Goal: Information Seeking & Learning: Learn about a topic

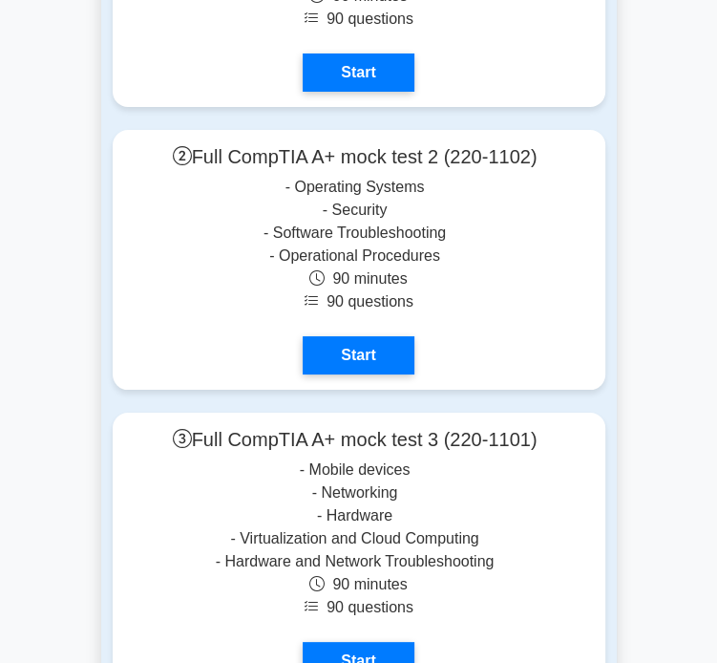
scroll to position [7067, 0]
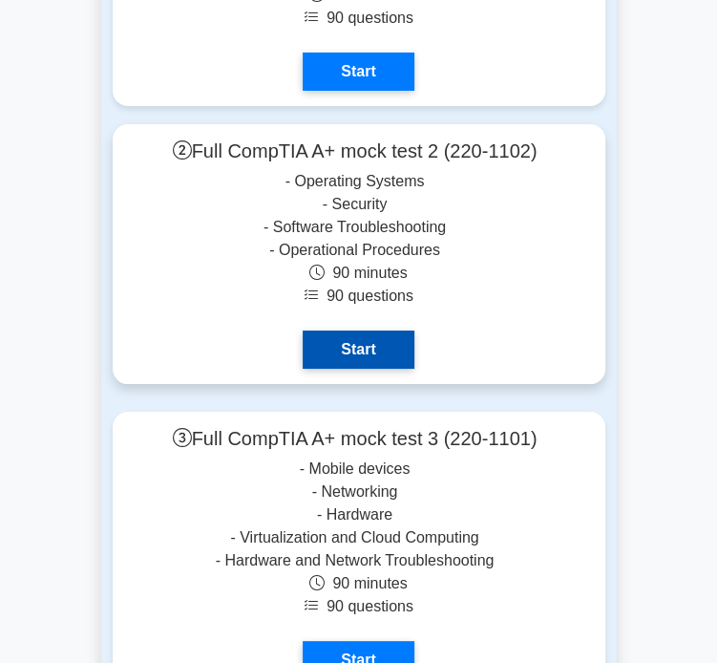
click at [308, 331] on link "Start" at bounding box center [358, 350] width 111 height 38
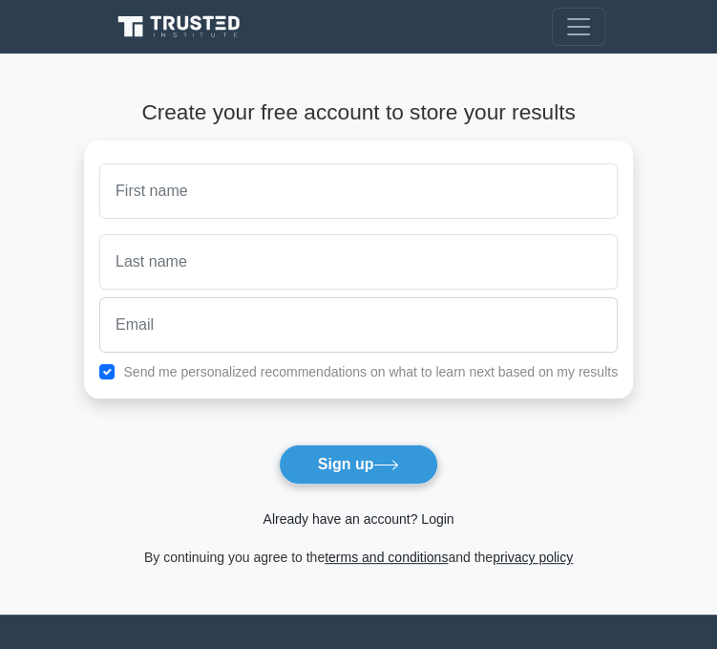
click at [416, 523] on link "Already have an account? Login" at bounding box center [358, 518] width 191 height 15
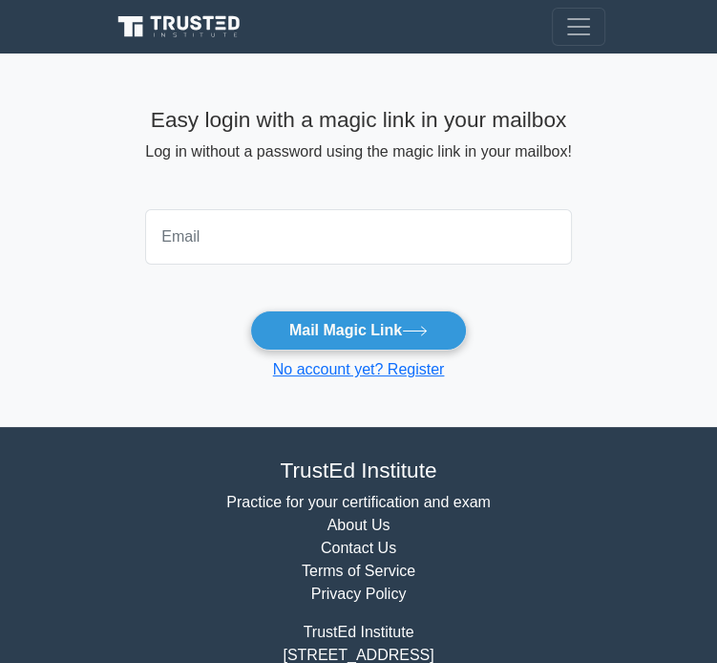
click at [348, 222] on input "email" at bounding box center [358, 236] width 426 height 55
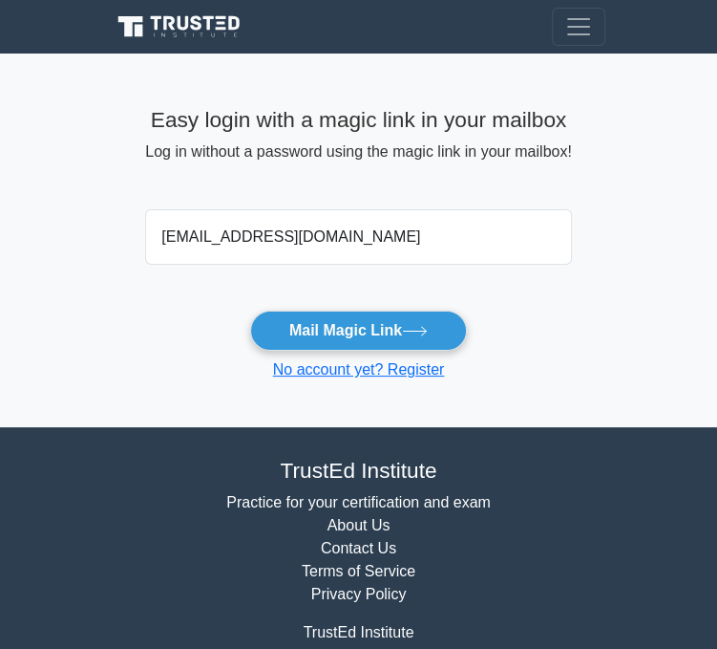
type input "gurvirshergill9@gmail.com"
click at [250, 310] on button "Mail Magic Link" at bounding box center [358, 330] width 217 height 40
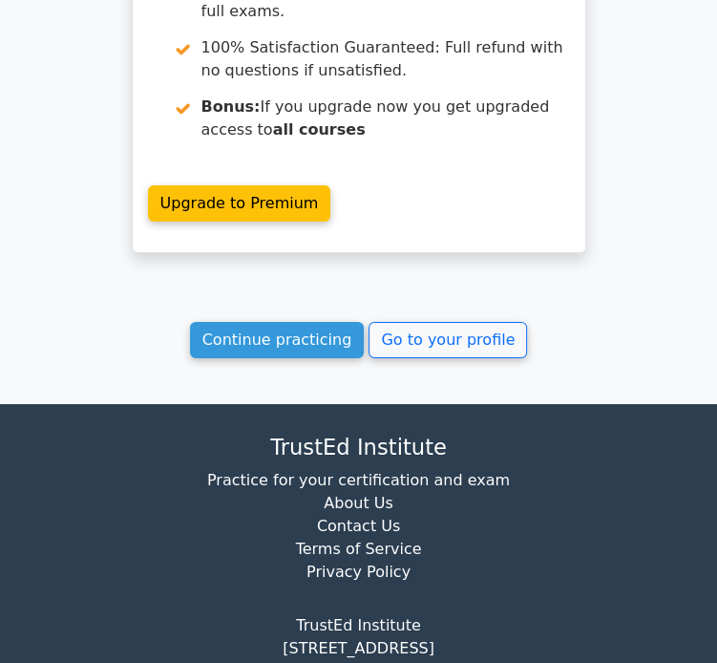
scroll to position [3424, 0]
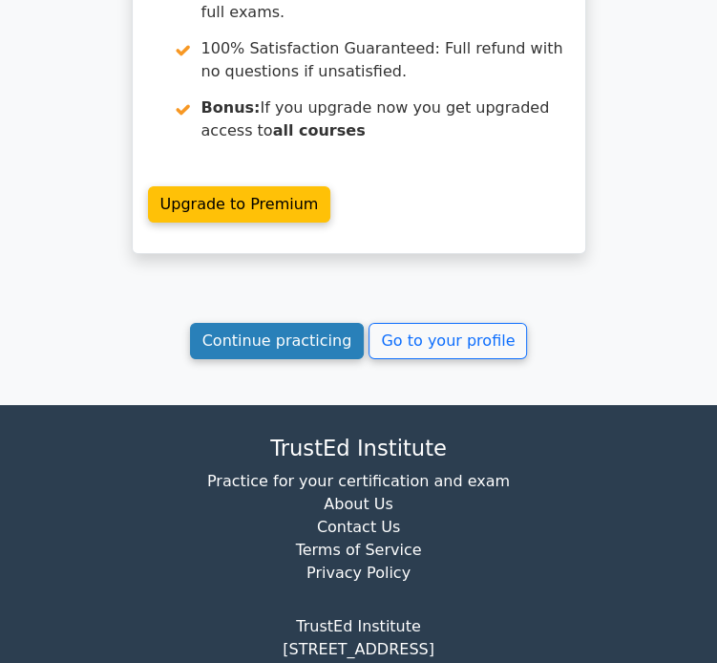
click at [303, 323] on link "Continue practicing" at bounding box center [277, 341] width 175 height 36
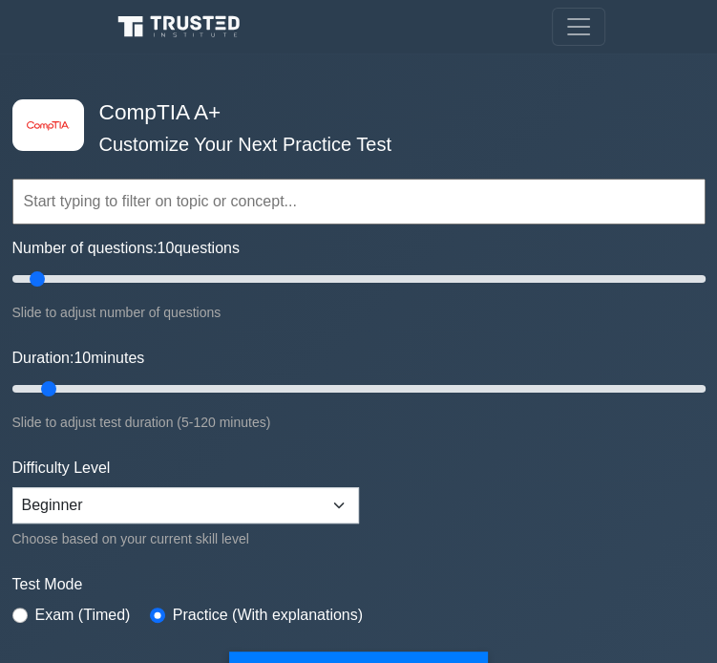
click at [228, 204] on input "text" at bounding box center [358, 202] width 693 height 46
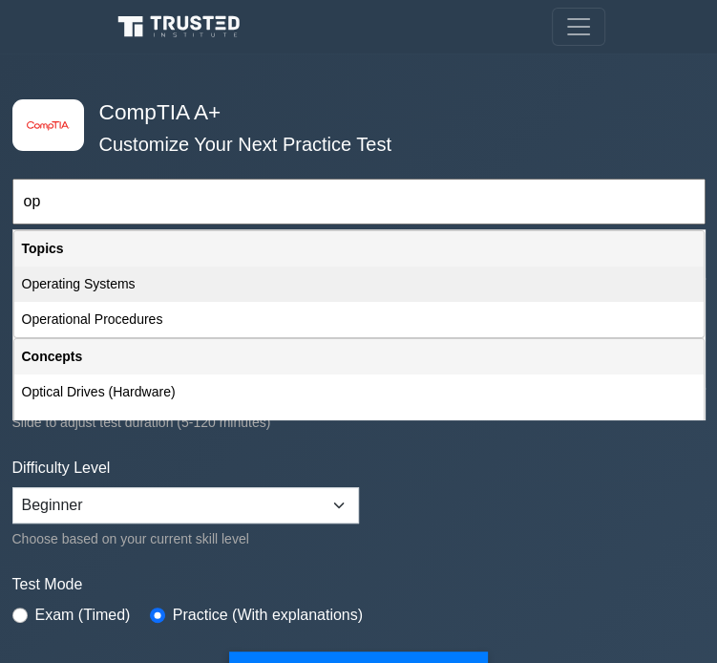
click at [143, 283] on div "Operating Systems" at bounding box center [359, 284] width 690 height 35
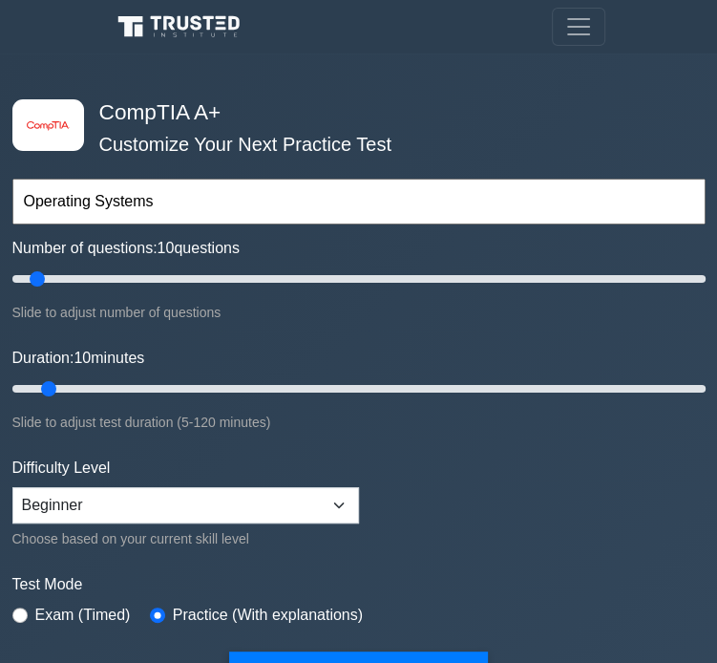
click at [218, 216] on input "Operating Systems" at bounding box center [358, 202] width 693 height 46
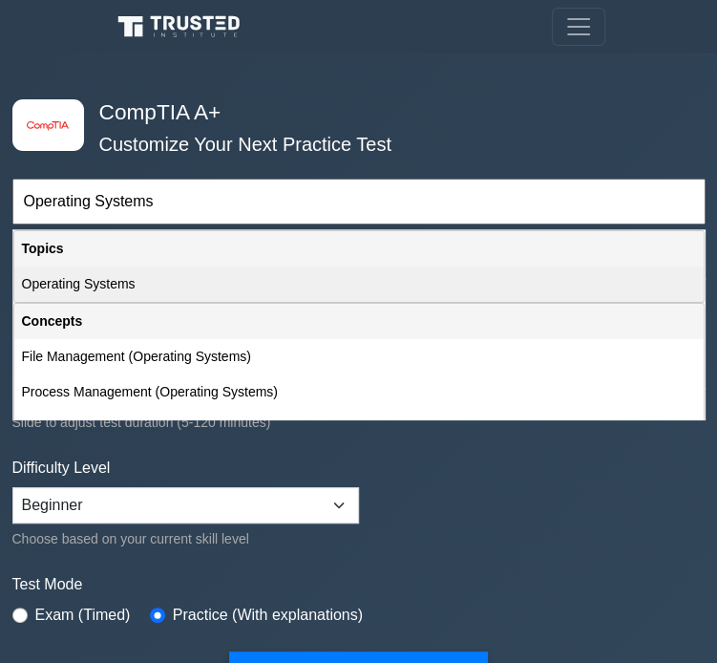
click at [124, 289] on div "Operating Systems" at bounding box center [359, 284] width 690 height 35
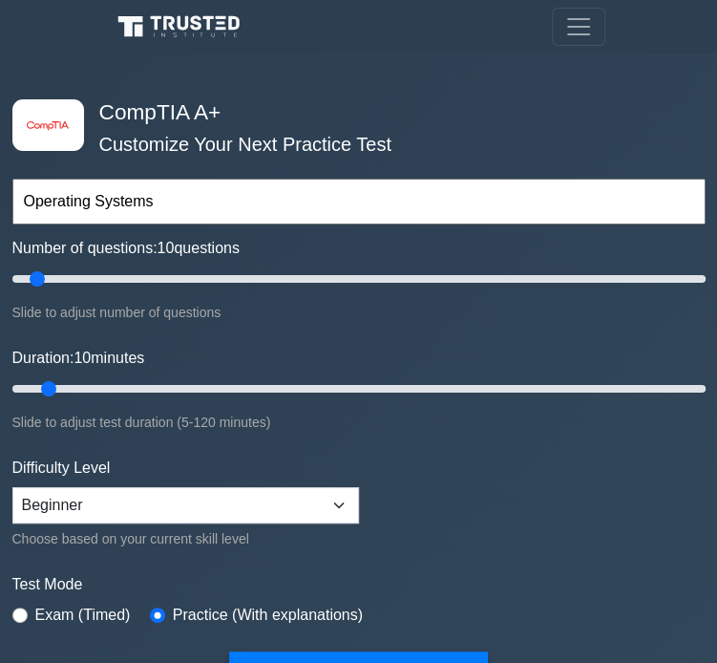
click at [153, 202] on input "Operating Systems" at bounding box center [358, 202] width 693 height 46
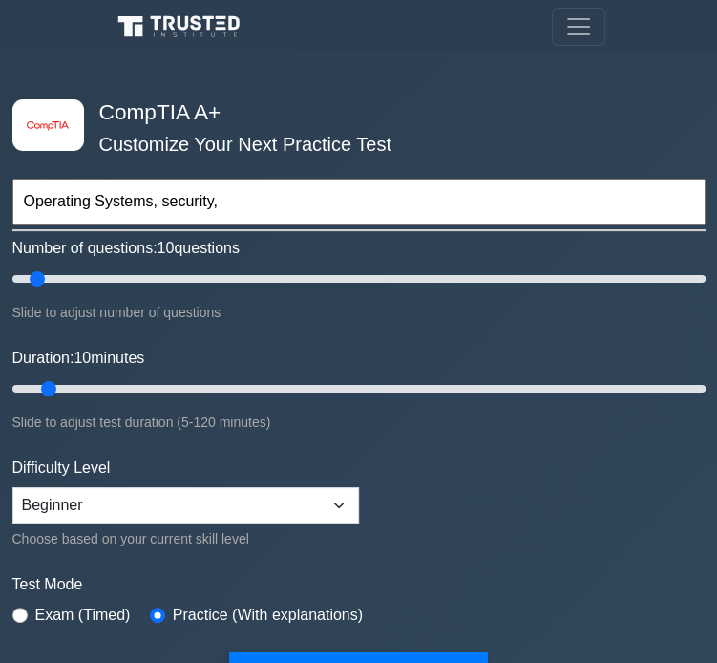
click at [264, 219] on input "Operating Systems, security," at bounding box center [358, 202] width 693 height 46
paste input "Software Troubleshooting"
click at [530, 202] on input "Operating Systems, security, Software Troubleshooting," at bounding box center [358, 202] width 693 height 46
paste input "Operational Procedures"
type input "Operating Systems, security, Software Troubleshooting, Operational Procedures"
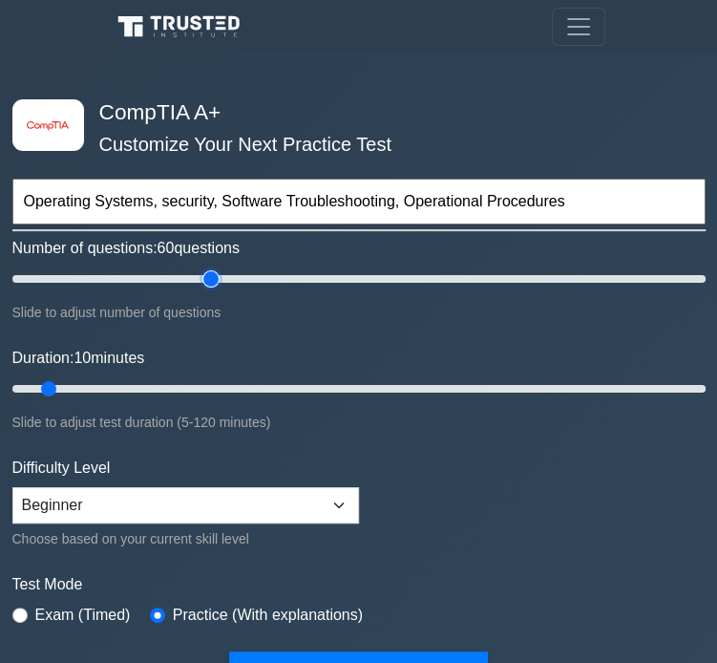
drag, startPoint x: 153, startPoint y: 272, endPoint x: 215, endPoint y: 289, distance: 64.4
type input "60"
click at [215, 289] on input "Number of questions: 60 questions" at bounding box center [358, 278] width 693 height 23
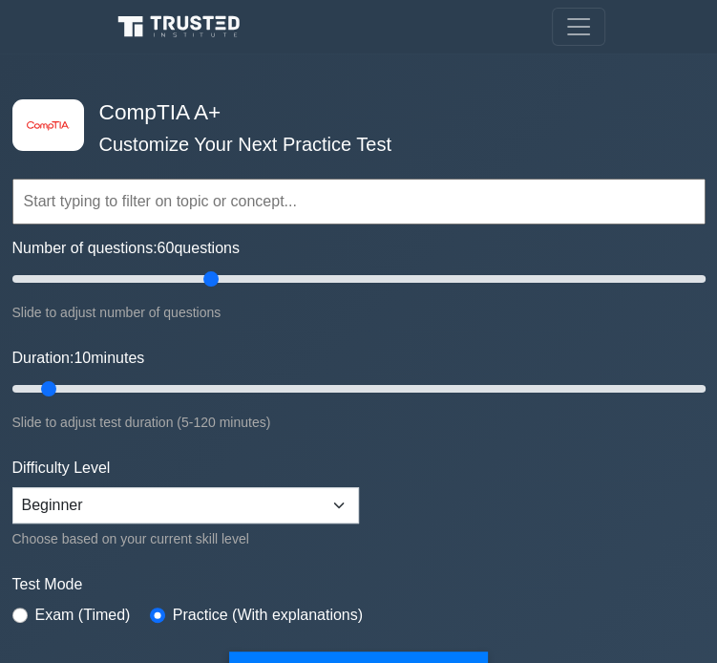
click at [147, 194] on input "text" at bounding box center [358, 202] width 693 height 46
click at [170, 203] on input "text" at bounding box center [358, 202] width 693 height 46
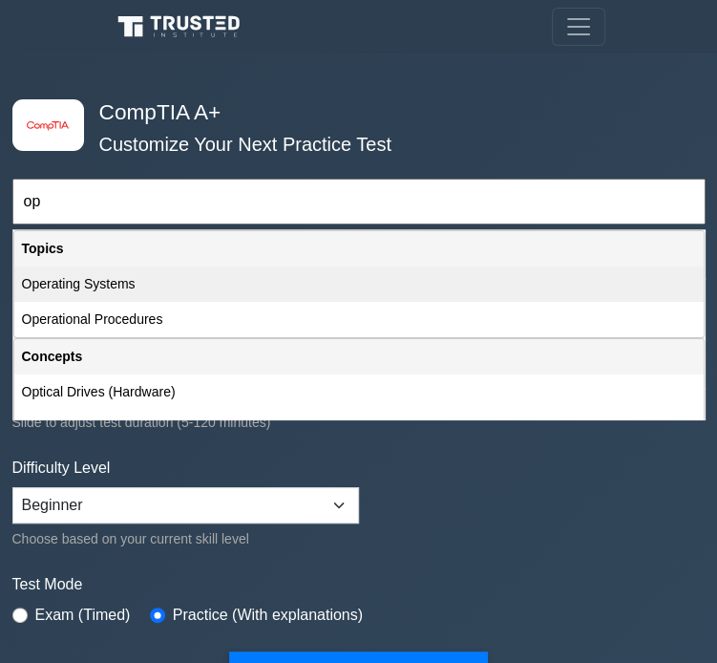
click at [96, 286] on div "Operating Systems" at bounding box center [359, 284] width 690 height 35
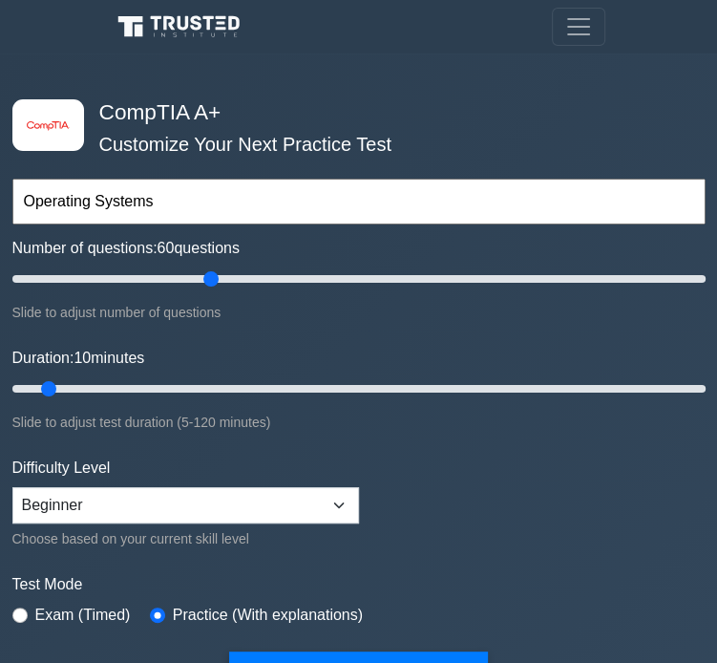
click at [157, 189] on input "Operating Systems" at bounding box center [358, 202] width 693 height 46
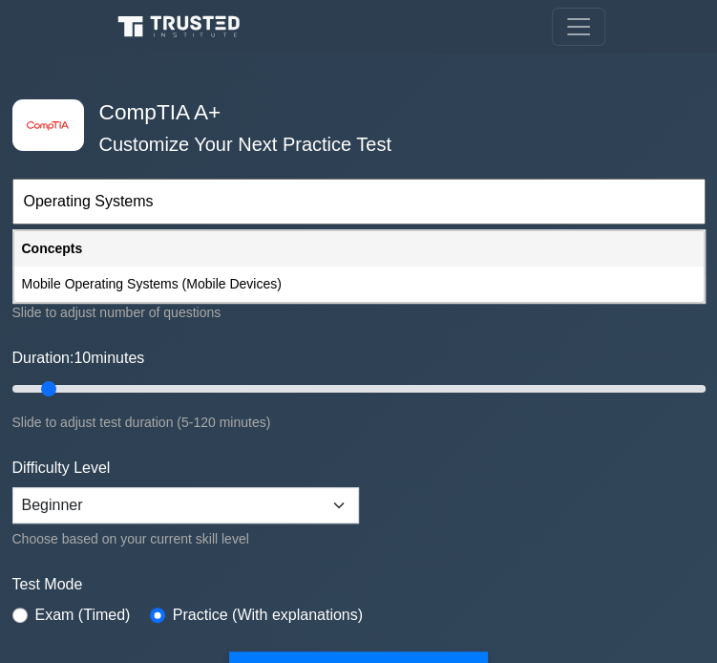
paste input "Operational Procedures"
type input "Operating Systems"
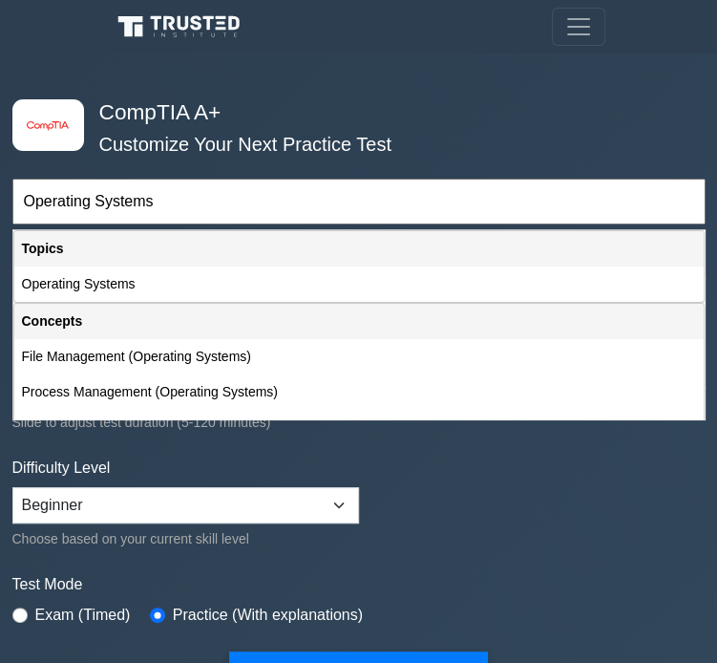
click at [354, 474] on div "Difficulty Level Beginner Intermediate Expert Choose based on your current skil…" at bounding box center [185, 504] width 347 height 94
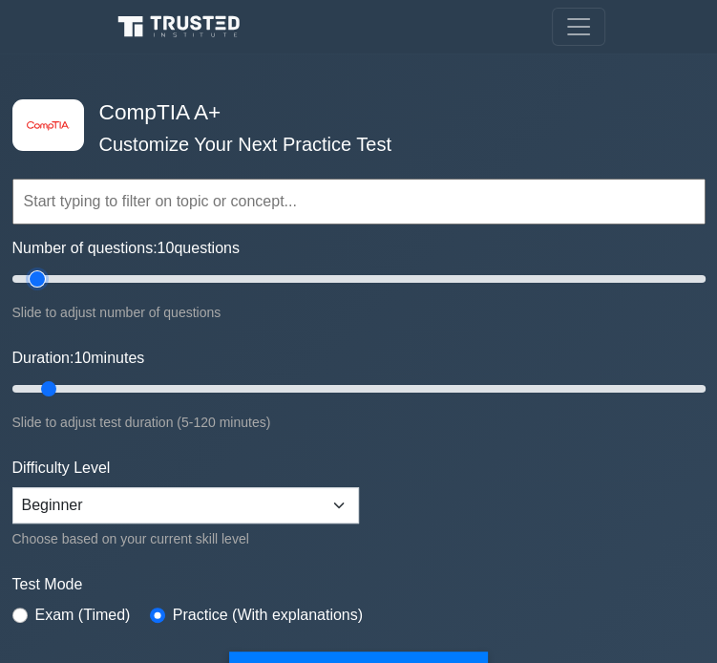
drag, startPoint x: 201, startPoint y: 279, endPoint x: 36, endPoint y: 279, distance: 164.3
type input "10"
click at [36, 279] on input "Number of questions: 10 questions" at bounding box center [358, 278] width 693 height 23
drag, startPoint x: 138, startPoint y: 399, endPoint x: 229, endPoint y: 394, distance: 91.9
click at [229, 394] on div "Duration: 10 minutes Slide to adjust test duration (5-120 minutes)" at bounding box center [358, 390] width 693 height 87
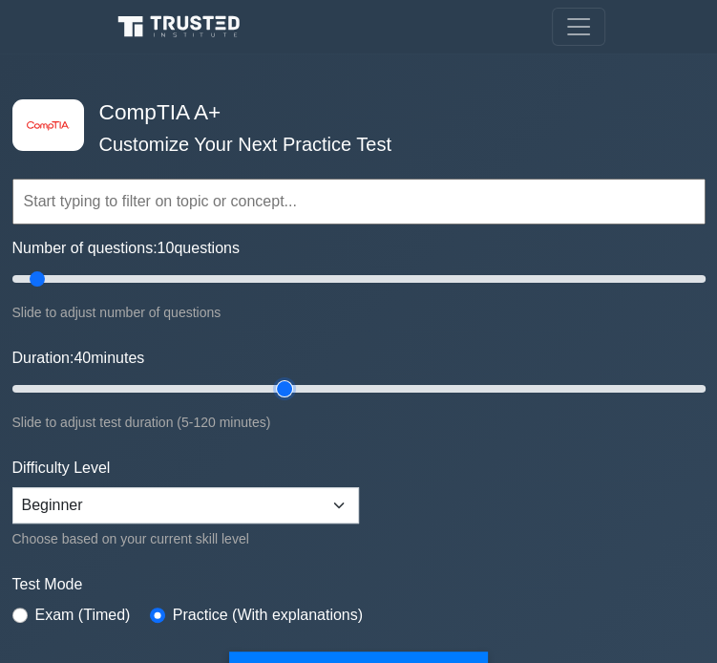
drag, startPoint x: 229, startPoint y: 394, endPoint x: 274, endPoint y: 391, distance: 45.0
type input "50"
click at [274, 391] on input "Duration: 40 minutes" at bounding box center [358, 388] width 693 height 23
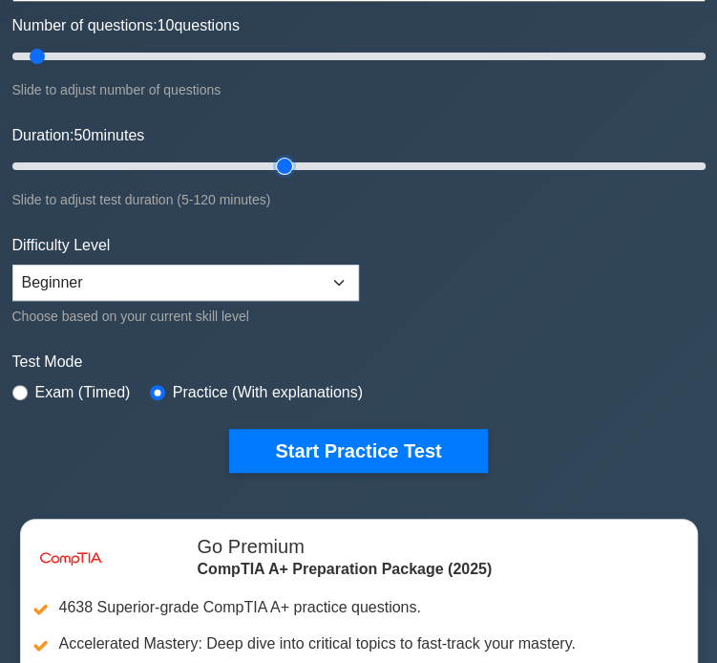
scroll to position [224, 0]
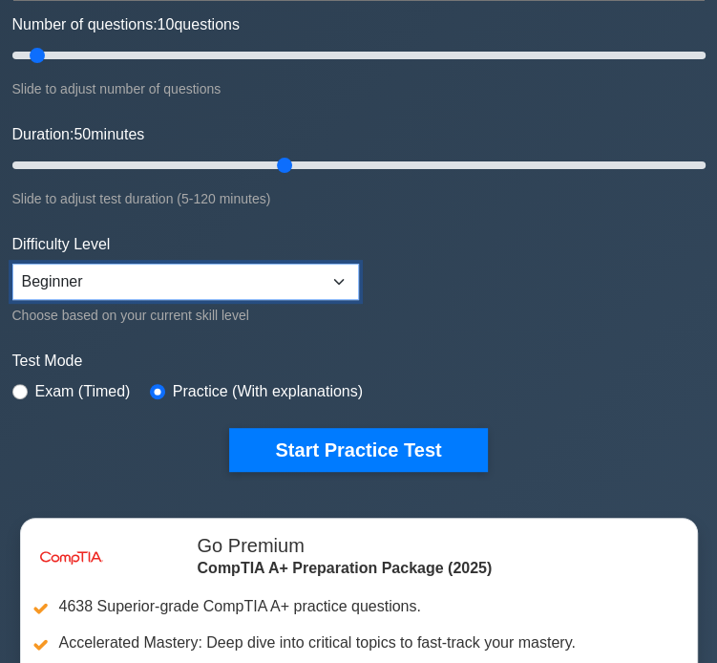
click at [129, 282] on select "Beginner Intermediate Expert" at bounding box center [185, 282] width 347 height 36
select select "intermediate"
click at [12, 264] on select "Beginner Intermediate Expert" at bounding box center [185, 282] width 347 height 36
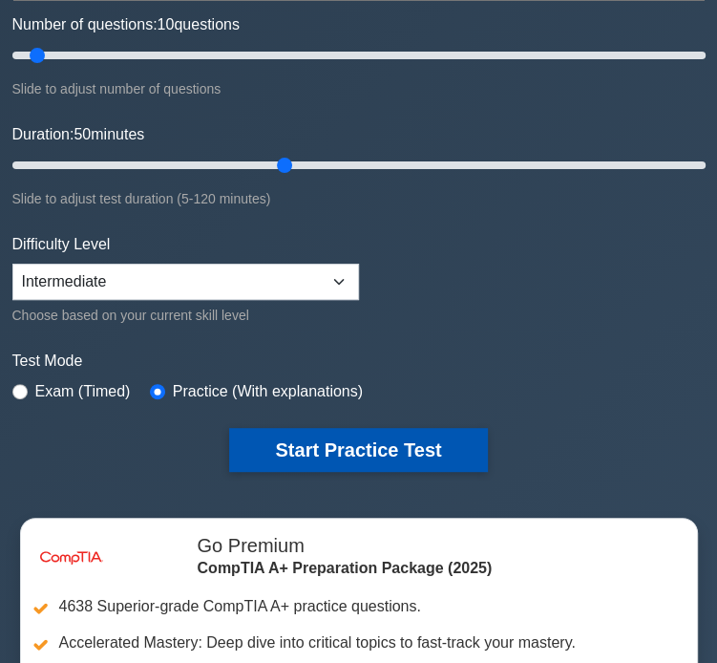
click at [288, 439] on button "Start Practice Test" at bounding box center [358, 450] width 258 height 44
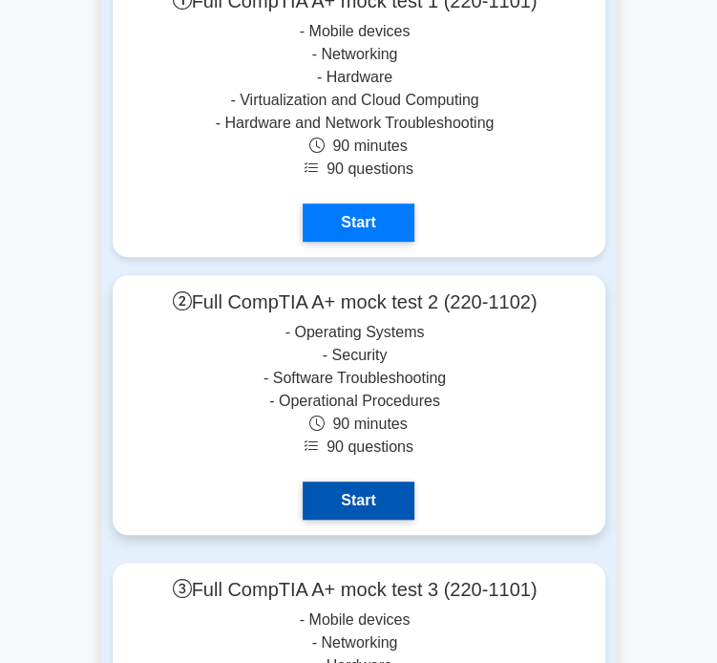
scroll to position [7776, 0]
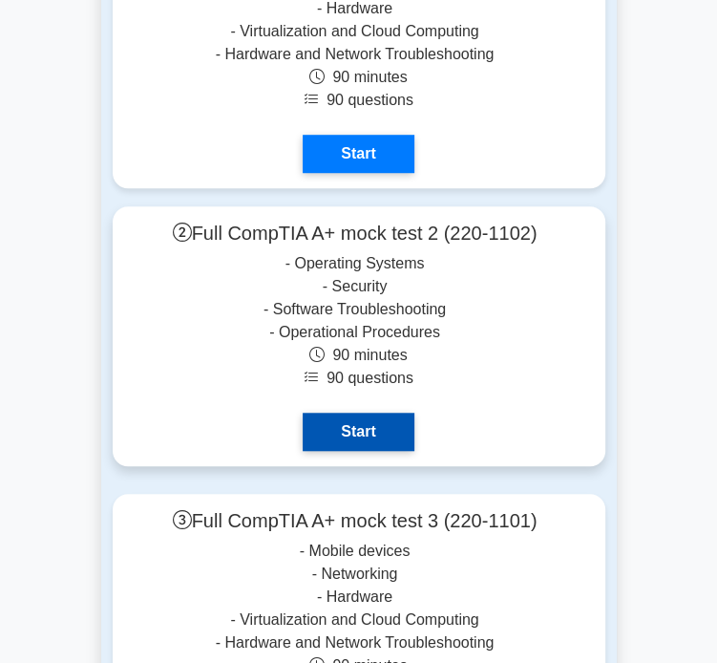
click at [303, 413] on link "Start" at bounding box center [358, 432] width 111 height 38
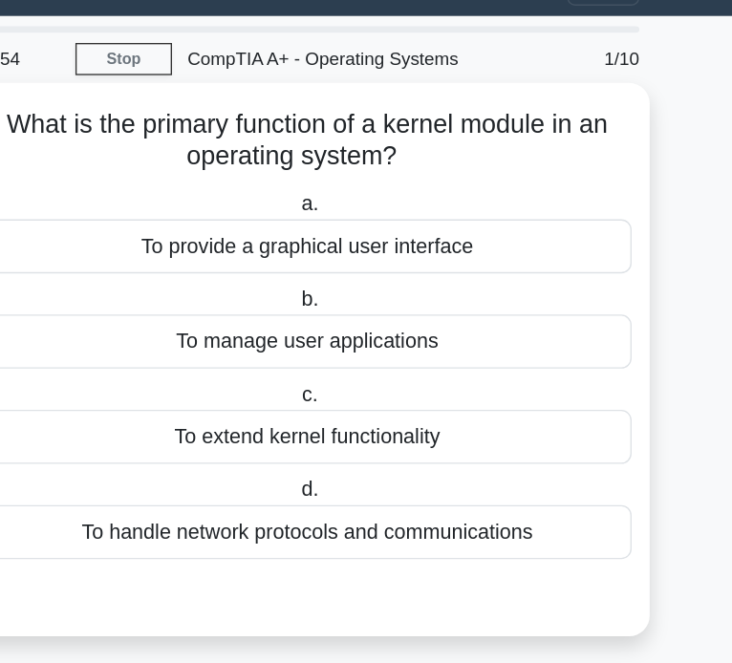
click at [416, 358] on div "To extend kernel functionality" at bounding box center [365, 366] width 481 height 40
click at [358, 341] on input "c. To extend kernel functionality" at bounding box center [358, 335] width 0 height 12
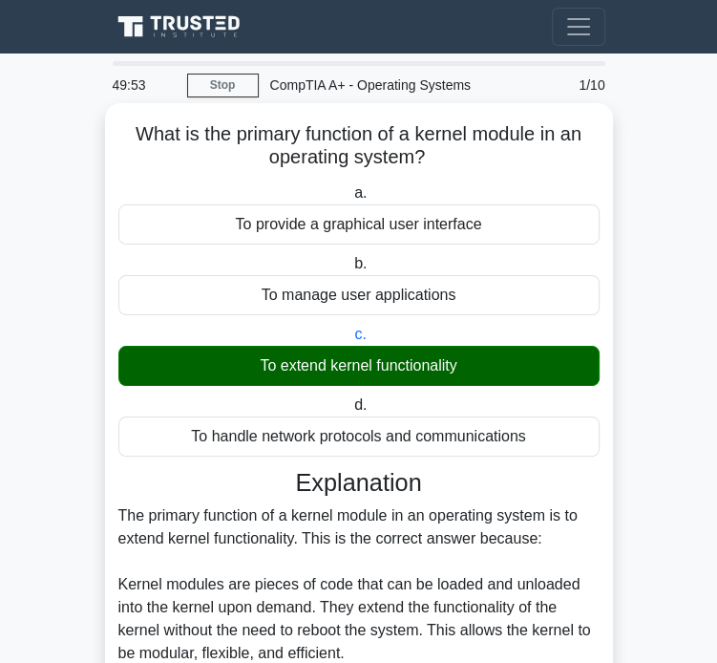
scroll to position [537, 0]
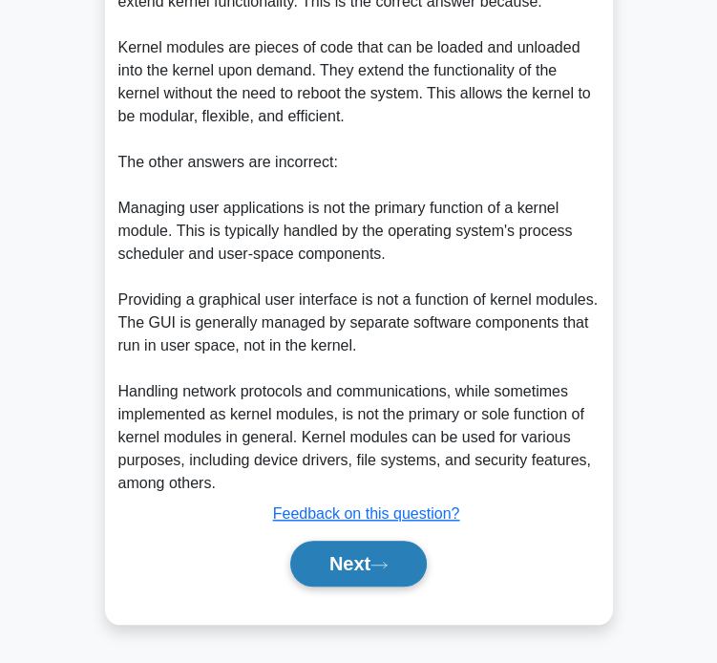
click at [370, 564] on button "Next" at bounding box center [358, 564] width 137 height 46
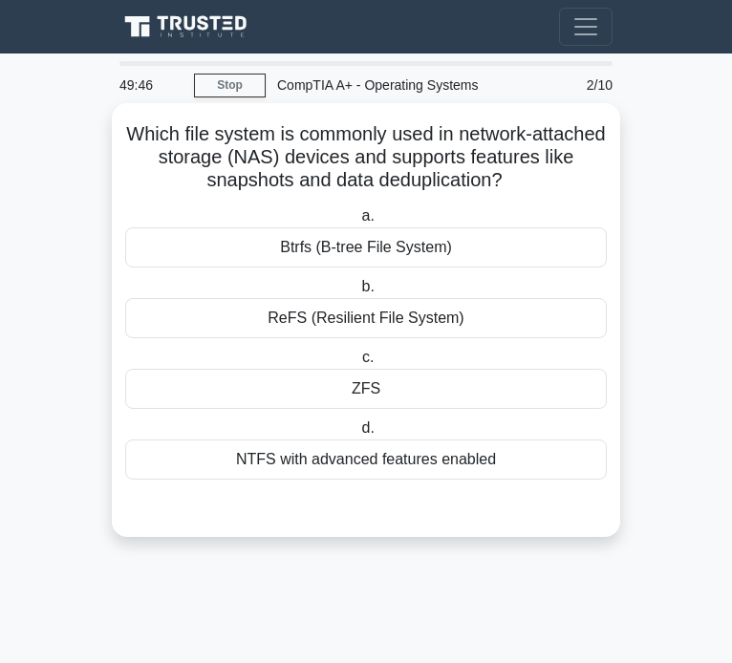
click at [323, 450] on div "NTFS with advanced features enabled" at bounding box center [365, 459] width 481 height 40
click at [357, 435] on input "d. NTFS with advanced features enabled" at bounding box center [357, 428] width 0 height 12
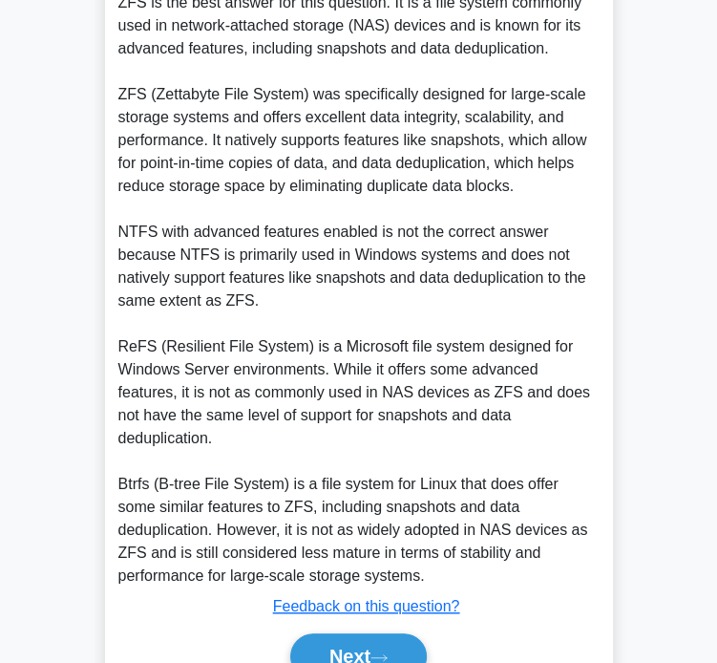
scroll to position [536, 0]
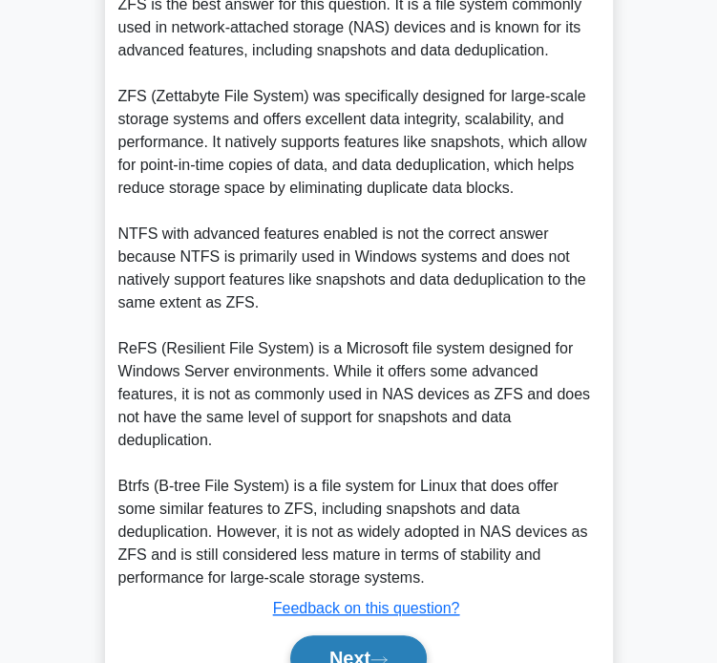
click at [363, 643] on button "Next" at bounding box center [358, 658] width 137 height 46
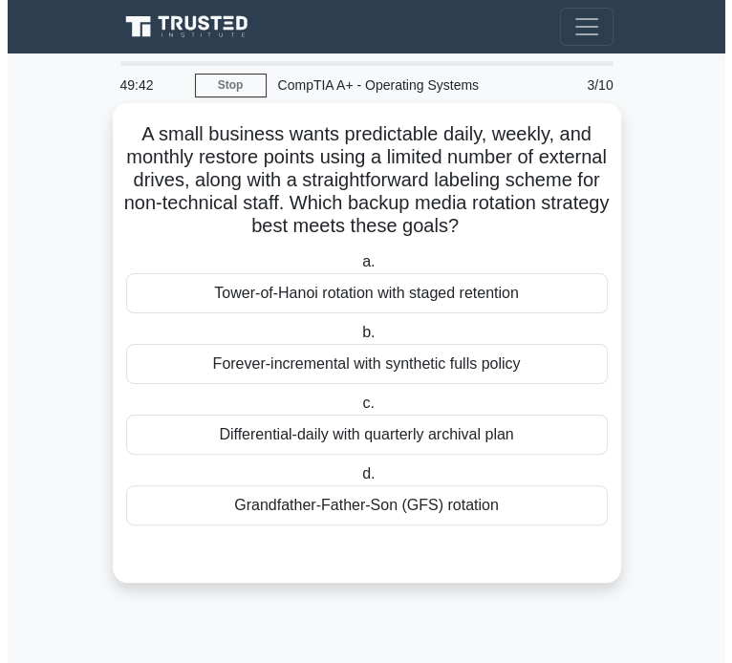
scroll to position [0, 0]
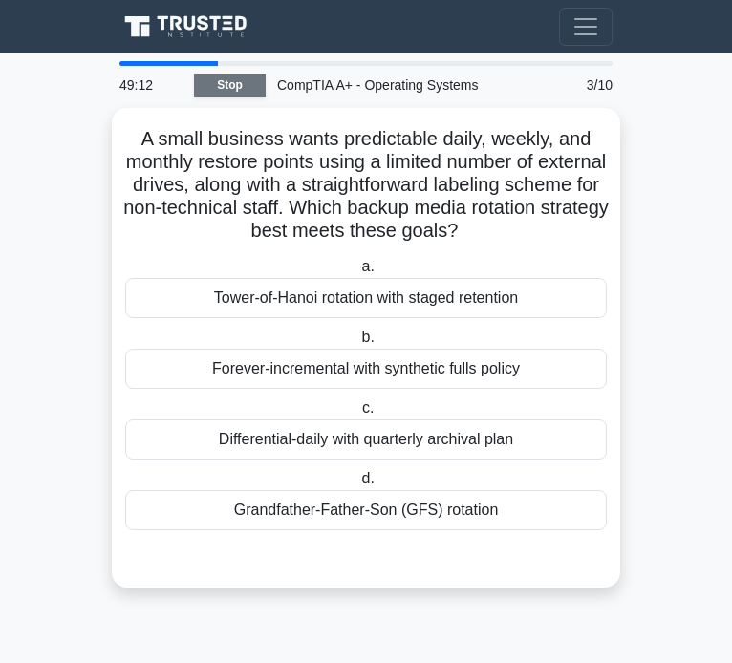
click at [220, 87] on link "Stop" at bounding box center [230, 86] width 72 height 24
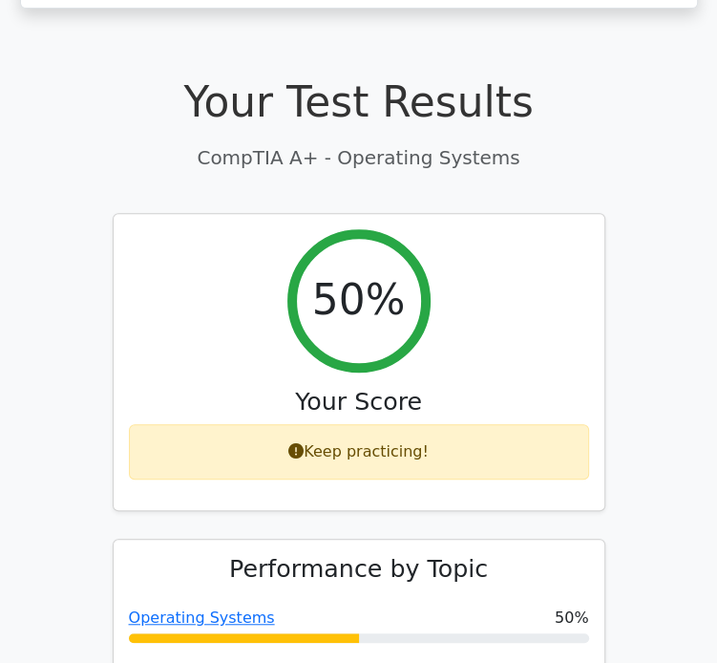
scroll to position [441, 0]
